Goal: Transaction & Acquisition: Purchase product/service

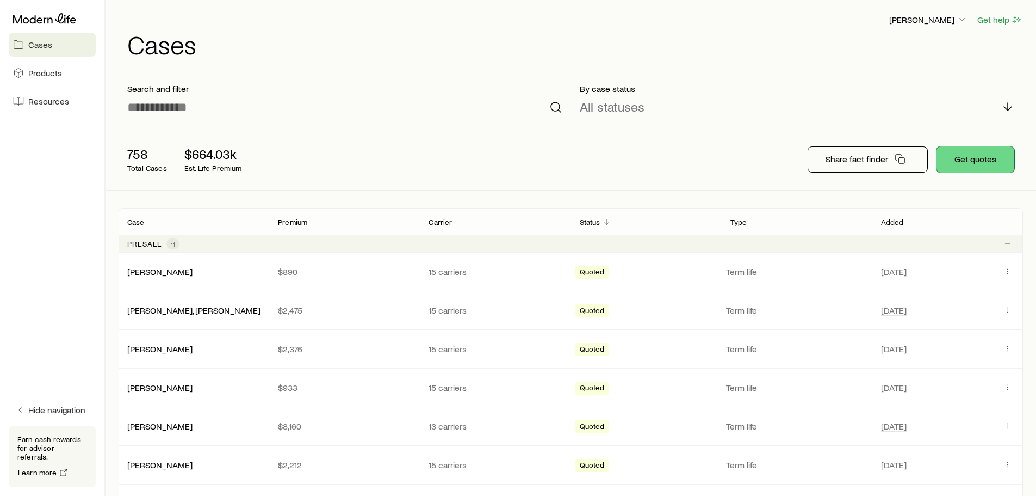
click at [962, 160] on button "Get quotes" at bounding box center [976, 159] width 78 height 26
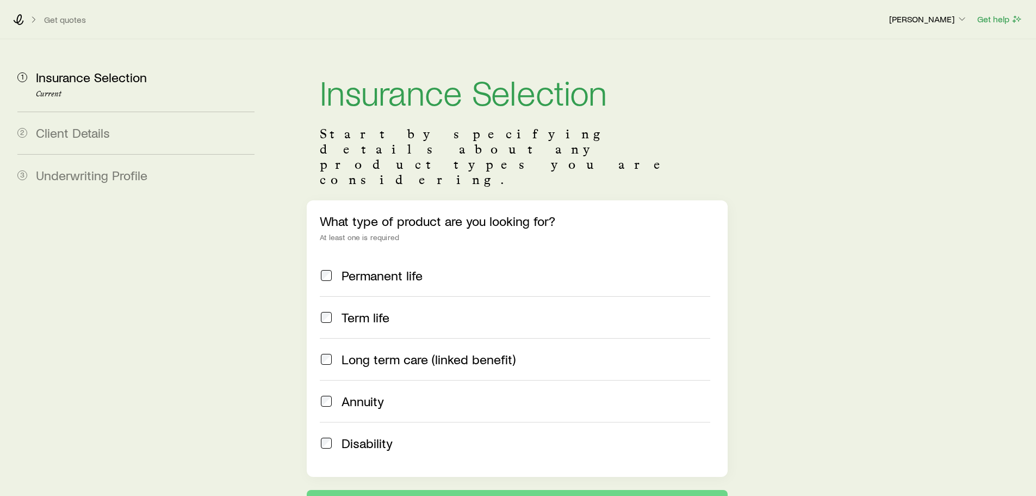
click at [363, 310] on span "Term life" at bounding box center [366, 317] width 48 height 15
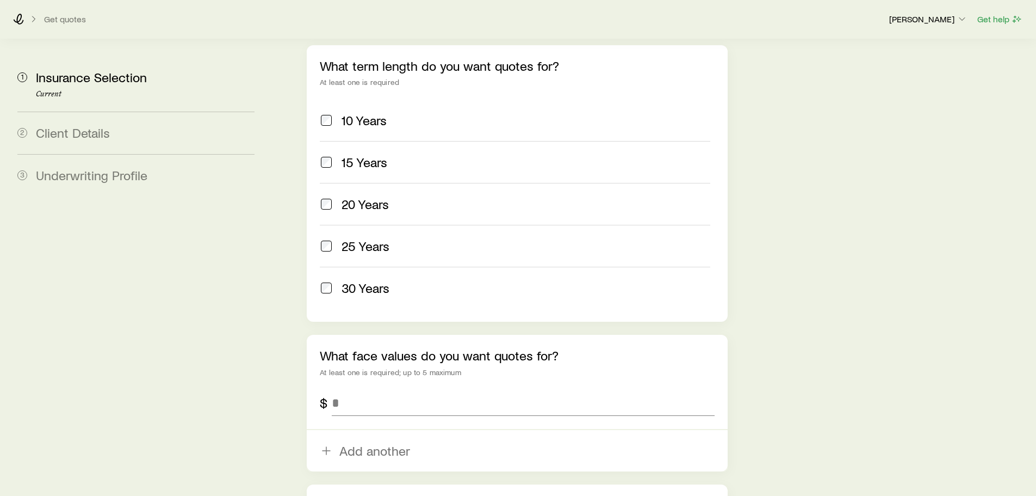
scroll to position [490, 0]
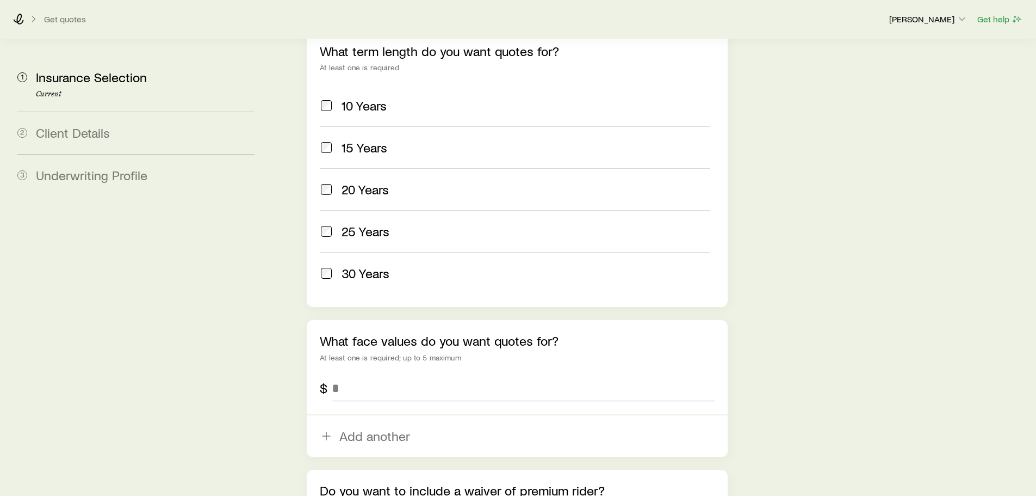
click at [358, 252] on label "30 Years" at bounding box center [515, 273] width 390 height 42
drag, startPoint x: 361, startPoint y: 357, endPoint x: 401, endPoint y: 316, distance: 57.7
click at [362, 375] on input "tel" at bounding box center [523, 388] width 382 height 26
type input "*********"
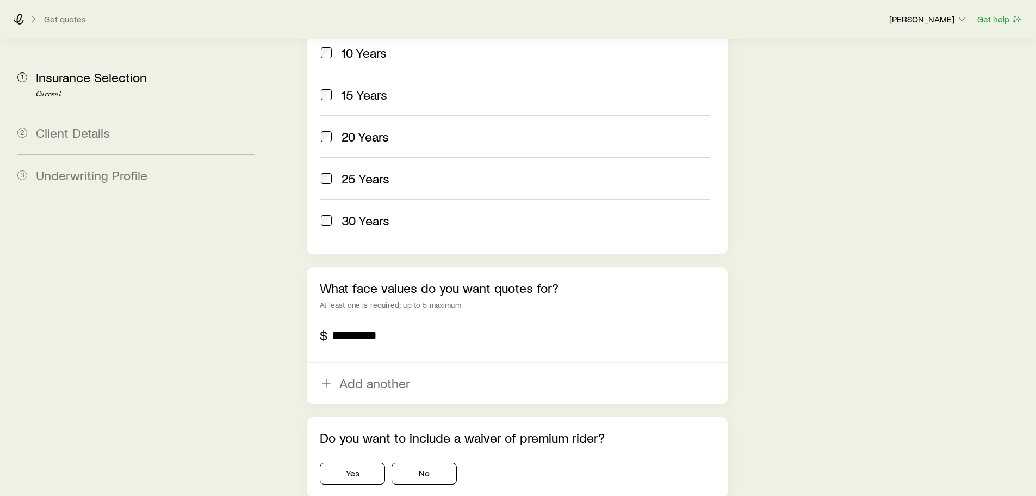
scroll to position [614, 0]
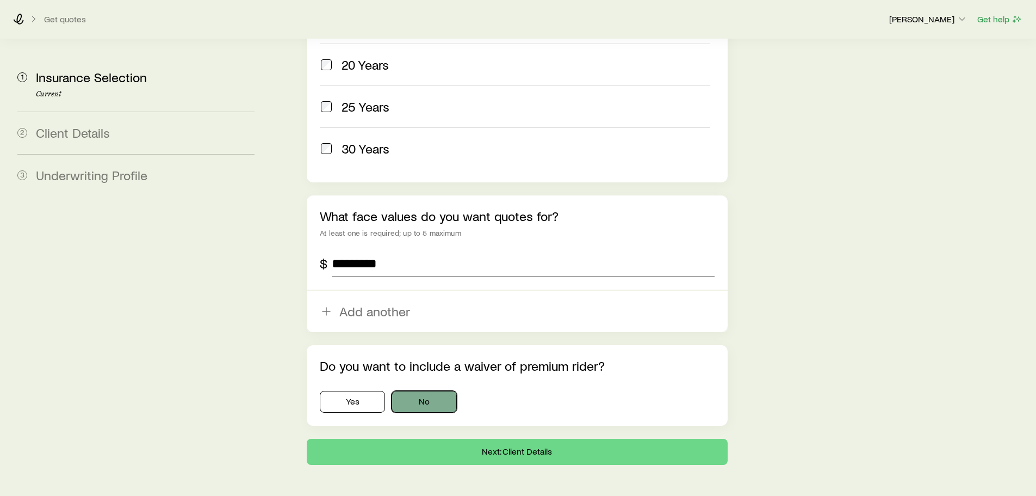
click at [442, 391] on button "No" at bounding box center [424, 402] width 65 height 22
click at [531, 438] on button "Next: Client Details" at bounding box center [517, 451] width 420 height 26
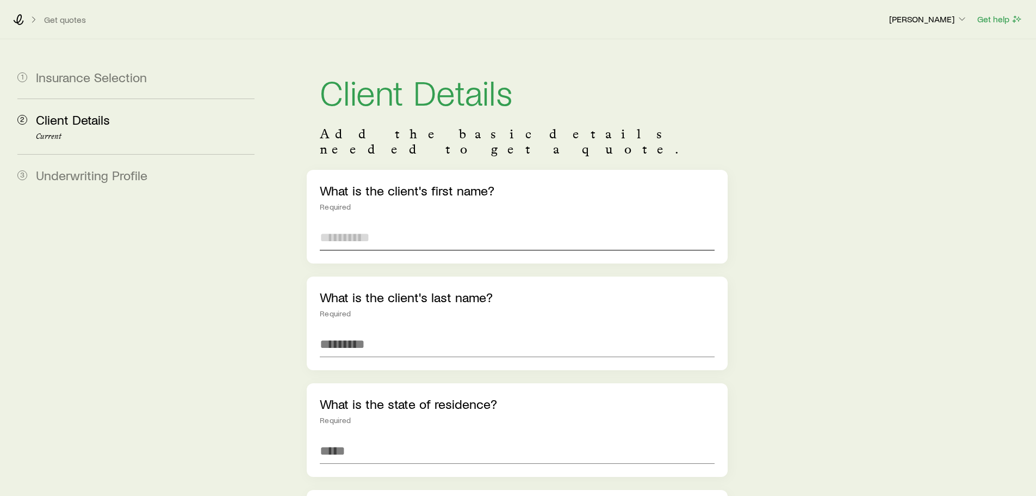
click at [384, 224] on input "text" at bounding box center [517, 237] width 394 height 26
type input "*****"
type input "******"
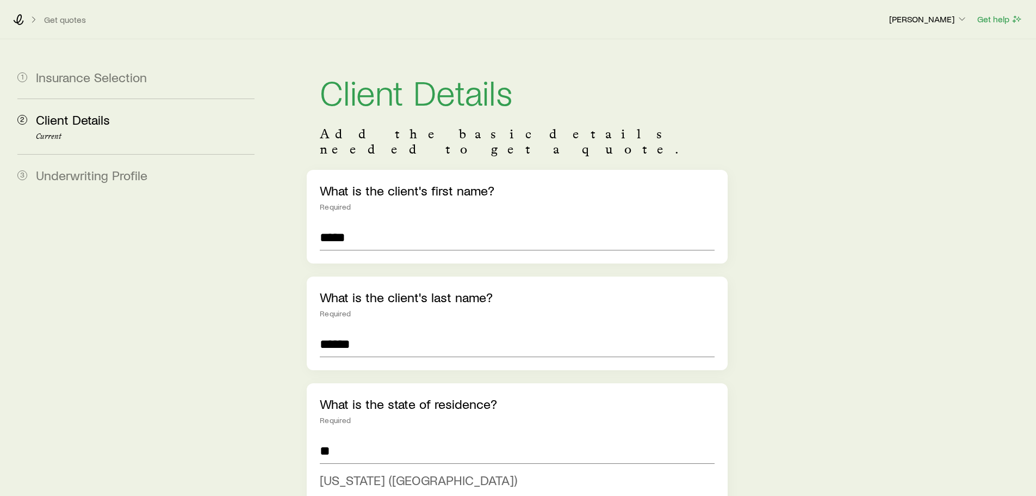
click at [387, 472] on span "[US_STATE] ([GEOGRAPHIC_DATA])" at bounding box center [418, 480] width 197 height 16
type input "**********"
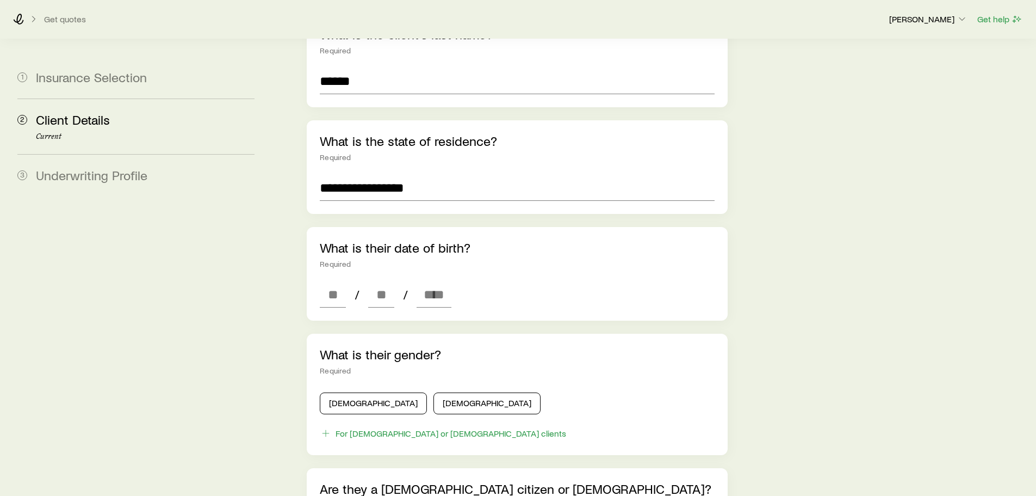
scroll to position [272, 0]
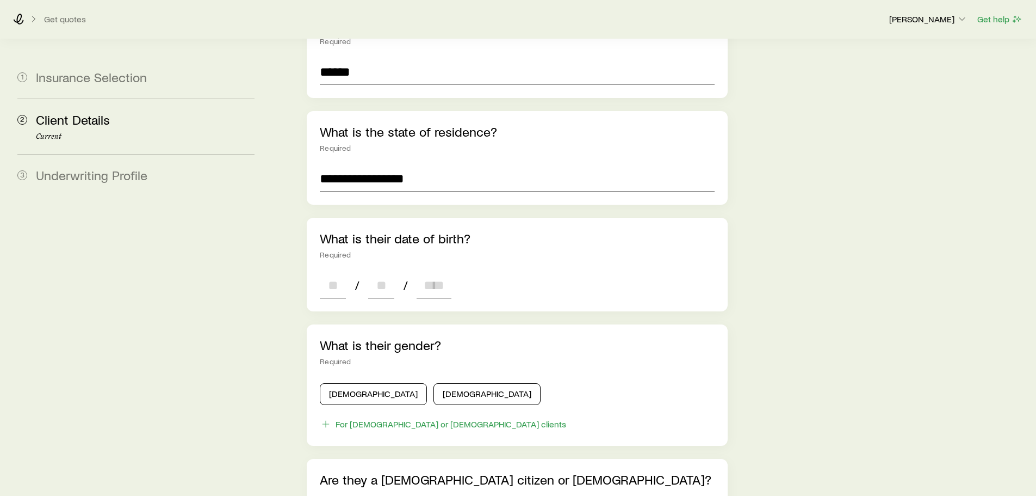
click at [339, 272] on input at bounding box center [333, 285] width 26 height 26
type input "**"
type input "****"
type input "*"
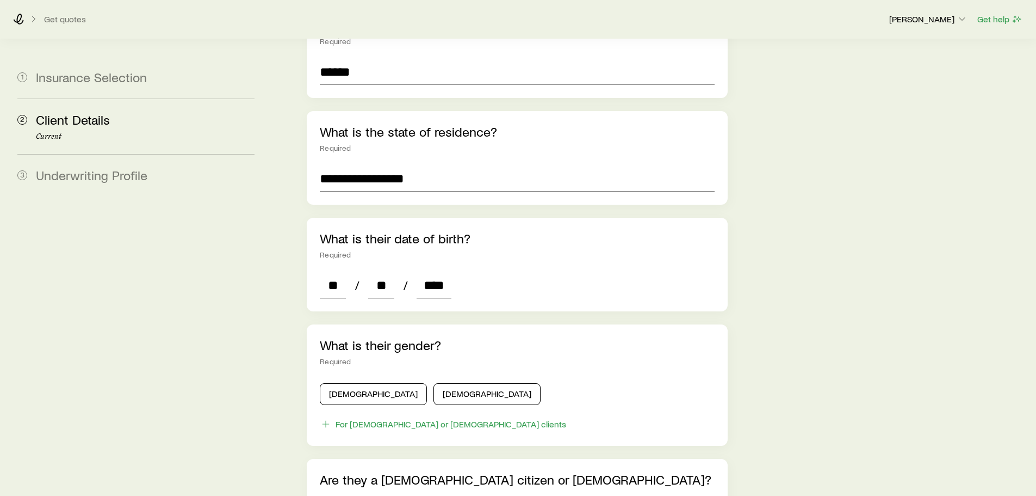
type input "*"
type input "****"
drag, startPoint x: 356, startPoint y: 375, endPoint x: 383, endPoint y: 351, distance: 35.5
click at [358, 383] on button "[DEMOGRAPHIC_DATA]" at bounding box center [373, 394] width 107 height 22
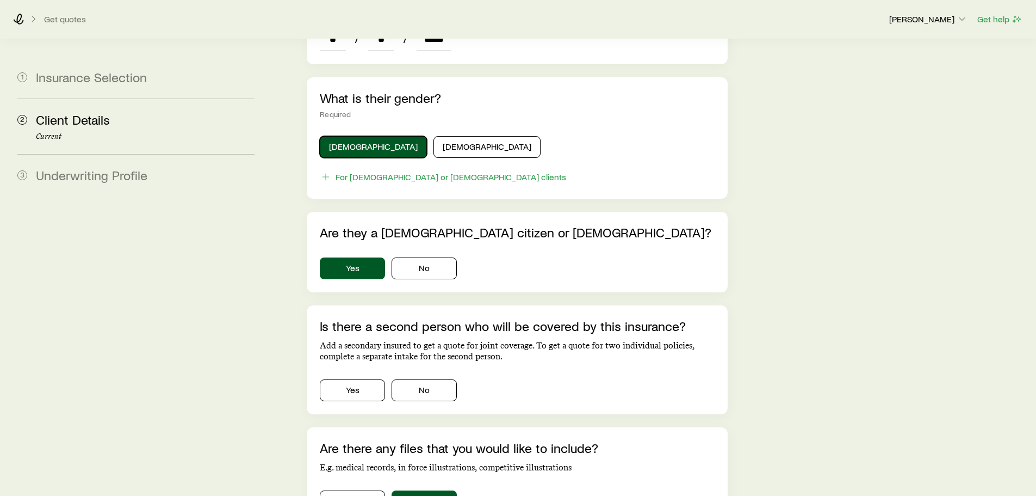
scroll to position [598, 0]
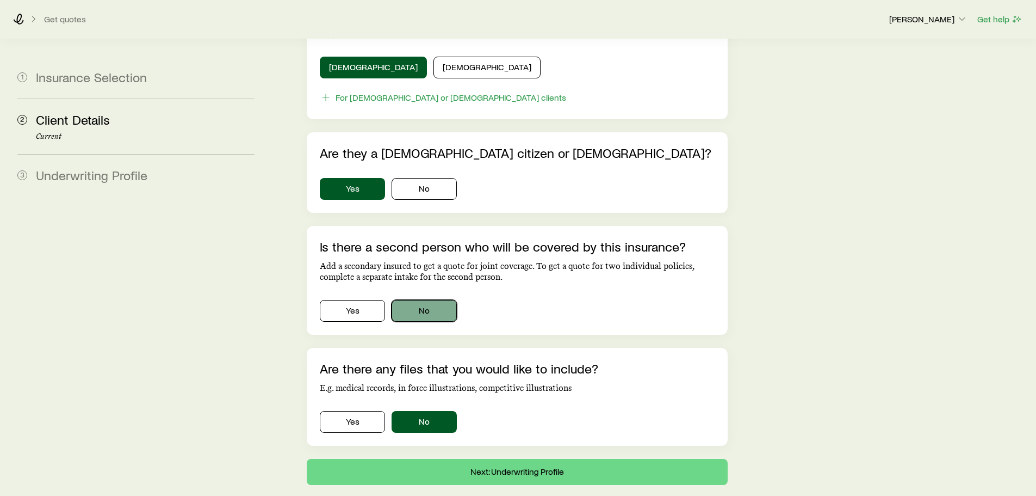
click at [431, 300] on button "No" at bounding box center [424, 311] width 65 height 22
click at [491, 459] on button "Next: Underwriting Profile" at bounding box center [517, 472] width 420 height 26
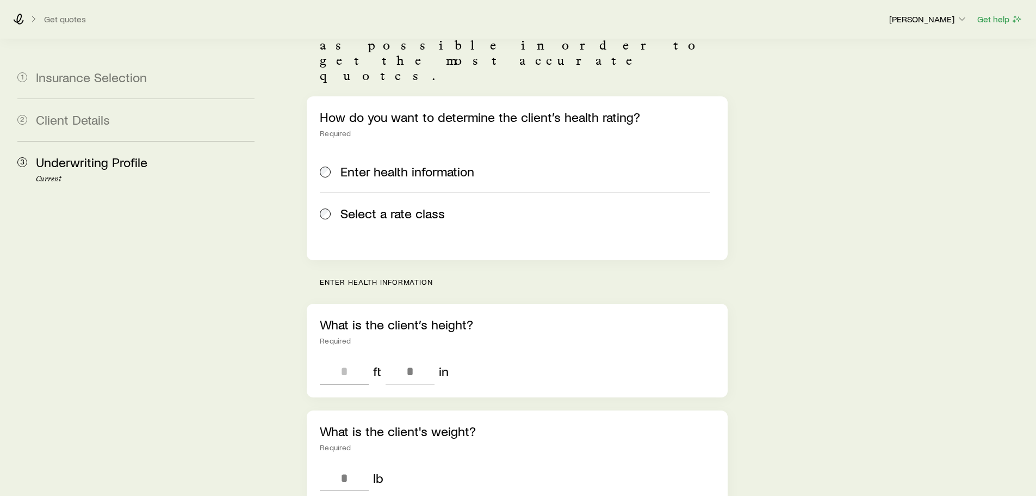
scroll to position [109, 0]
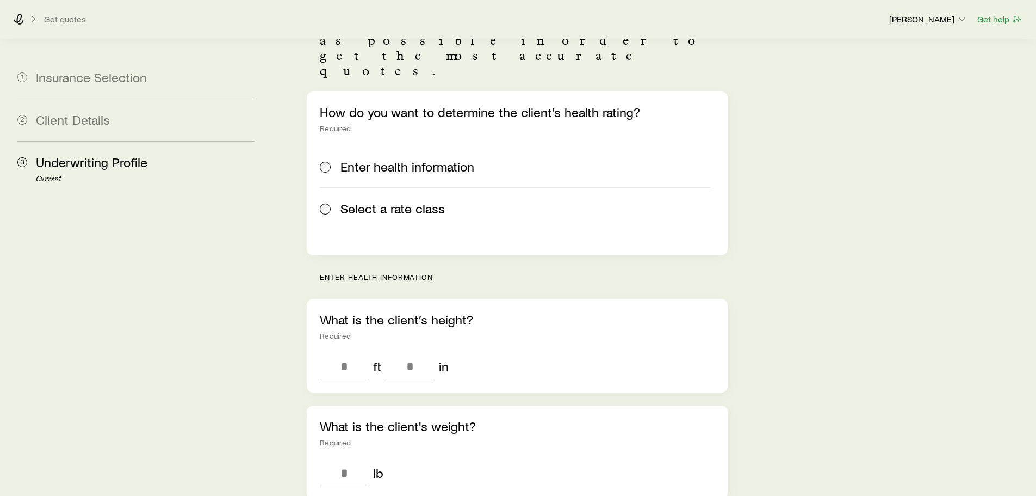
click at [336, 201] on div "Select a rate class" at bounding box center [515, 208] width 390 height 15
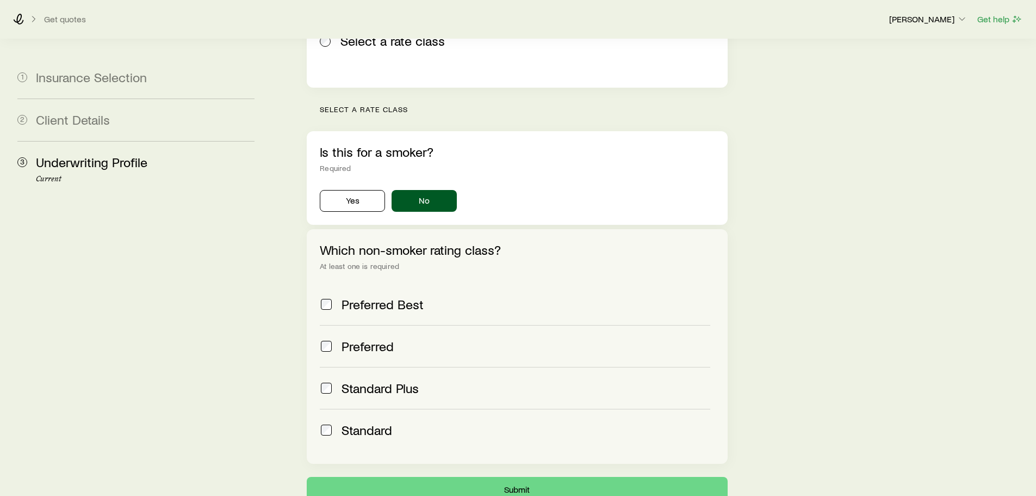
scroll to position [344, 0]
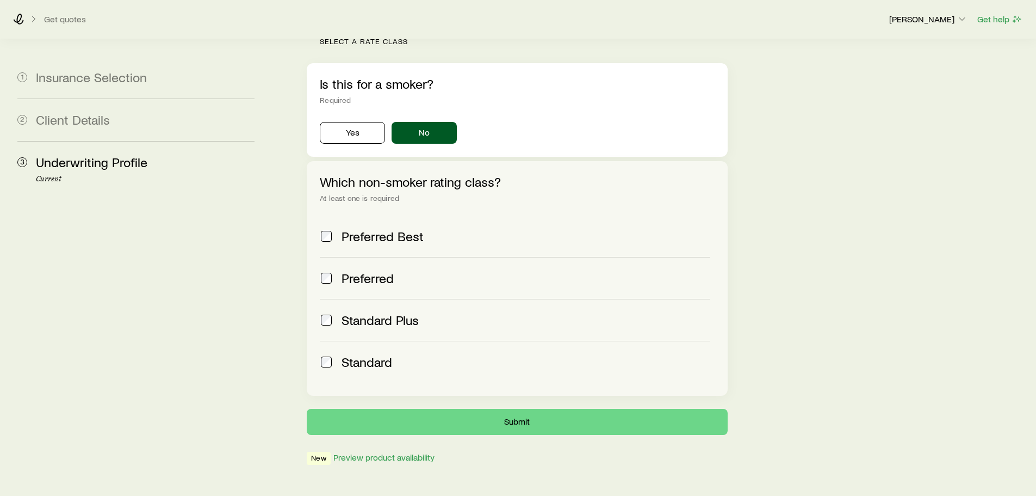
click at [380, 270] on span "Preferred" at bounding box center [368, 277] width 52 height 15
click at [545, 409] on button "Submit" at bounding box center [517, 422] width 420 height 26
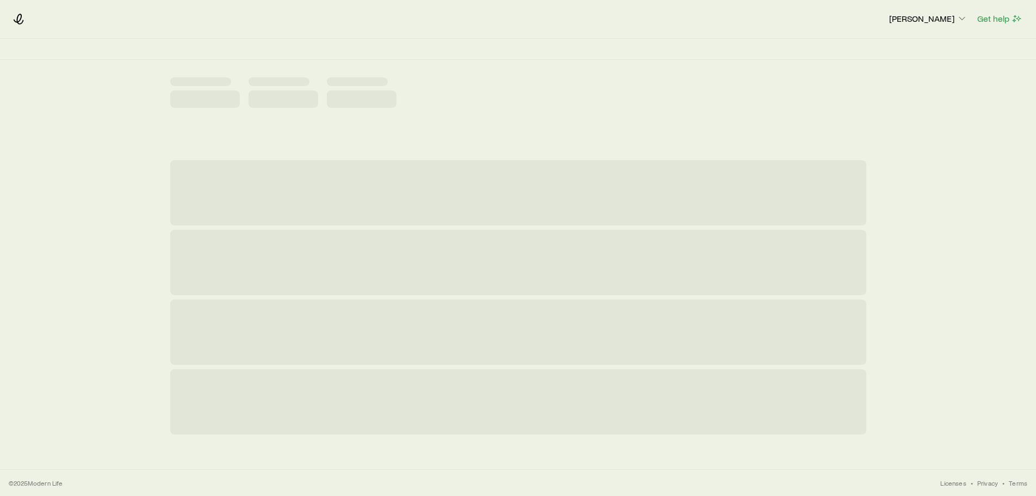
scroll to position [0, 0]
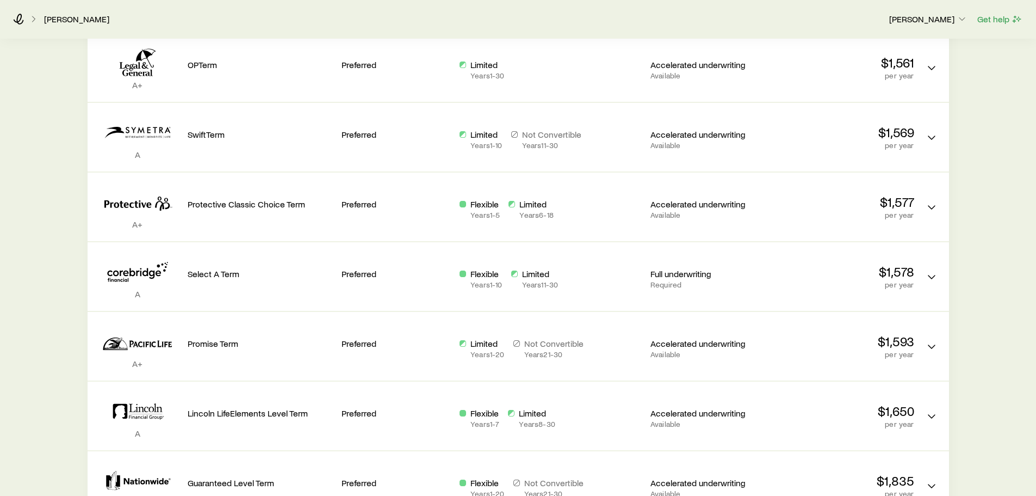
scroll to position [381, 0]
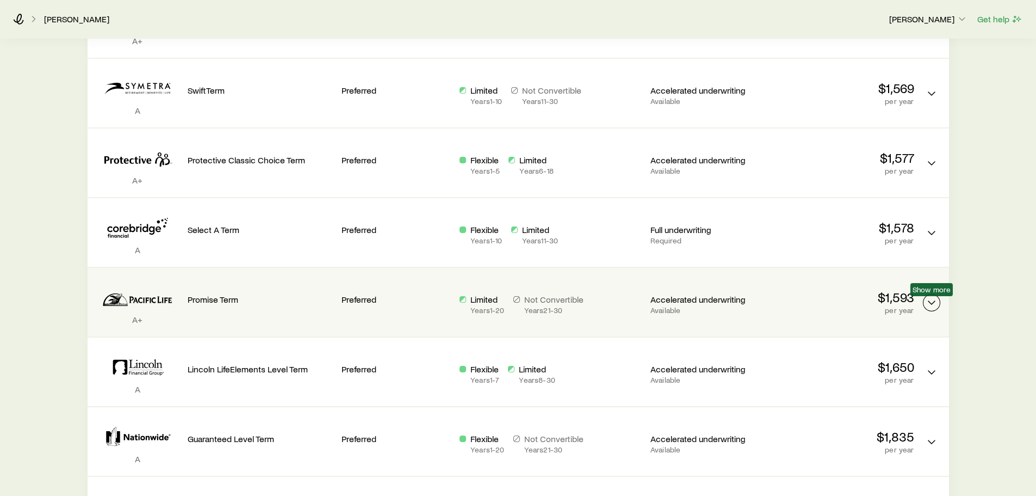
click at [939, 302] on button "Term quotes" at bounding box center [931, 302] width 17 height 17
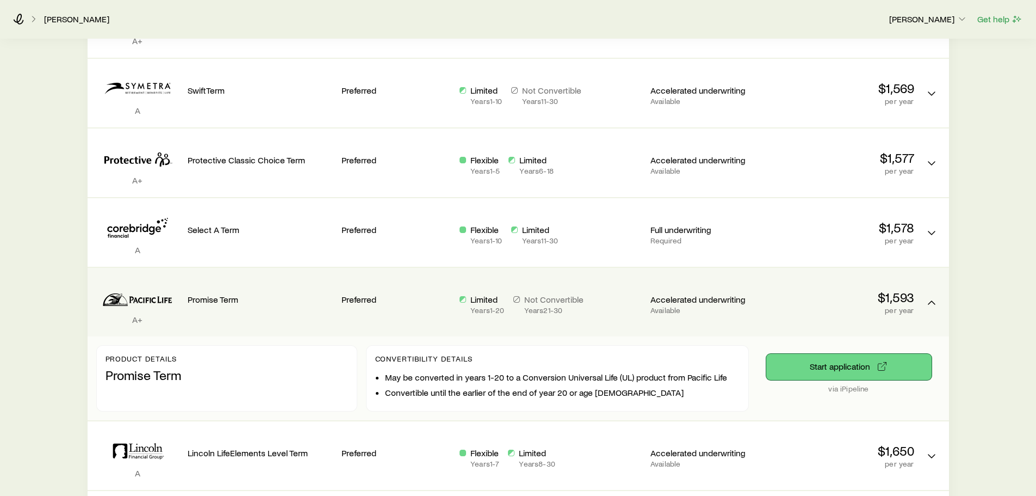
click at [859, 370] on button "Start application" at bounding box center [848, 367] width 165 height 26
